Goal: Find specific page/section: Find specific page/section

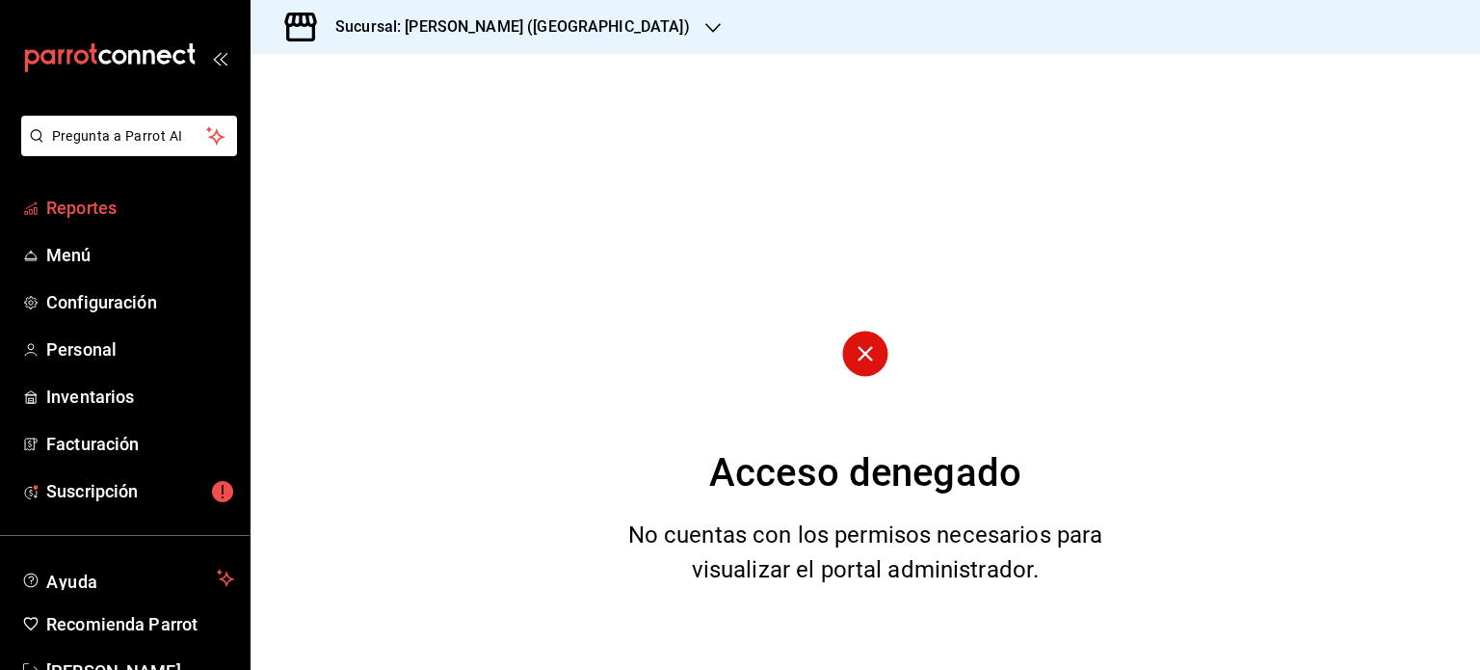
click at [107, 199] on span "Reportes" at bounding box center [140, 208] width 188 height 26
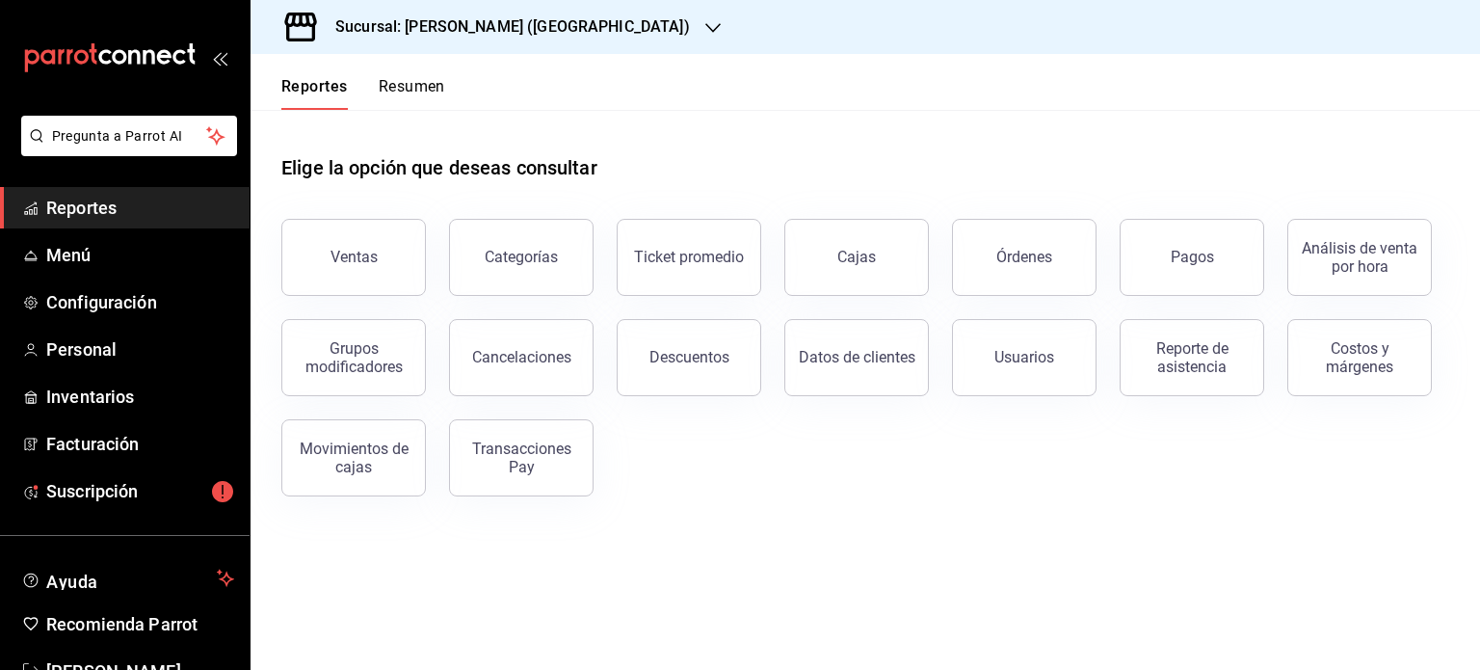
click at [413, 76] on div "Reportes Resumen" at bounding box center [348, 82] width 195 height 56
click at [406, 93] on button "Resumen" at bounding box center [412, 93] width 67 height 33
